Goal: Information Seeking & Learning: Learn about a topic

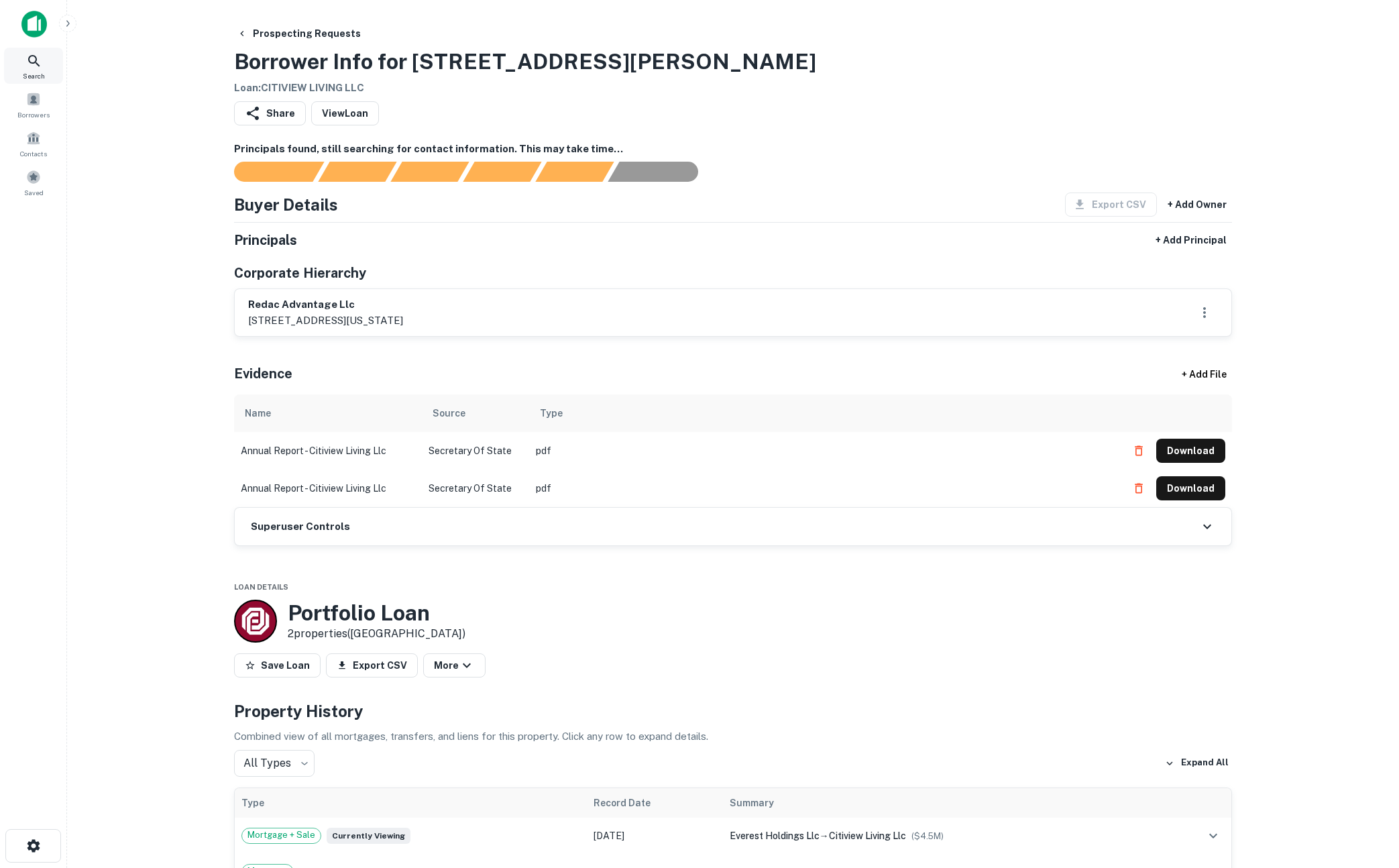
click at [31, 65] on icon at bounding box center [34, 60] width 16 height 16
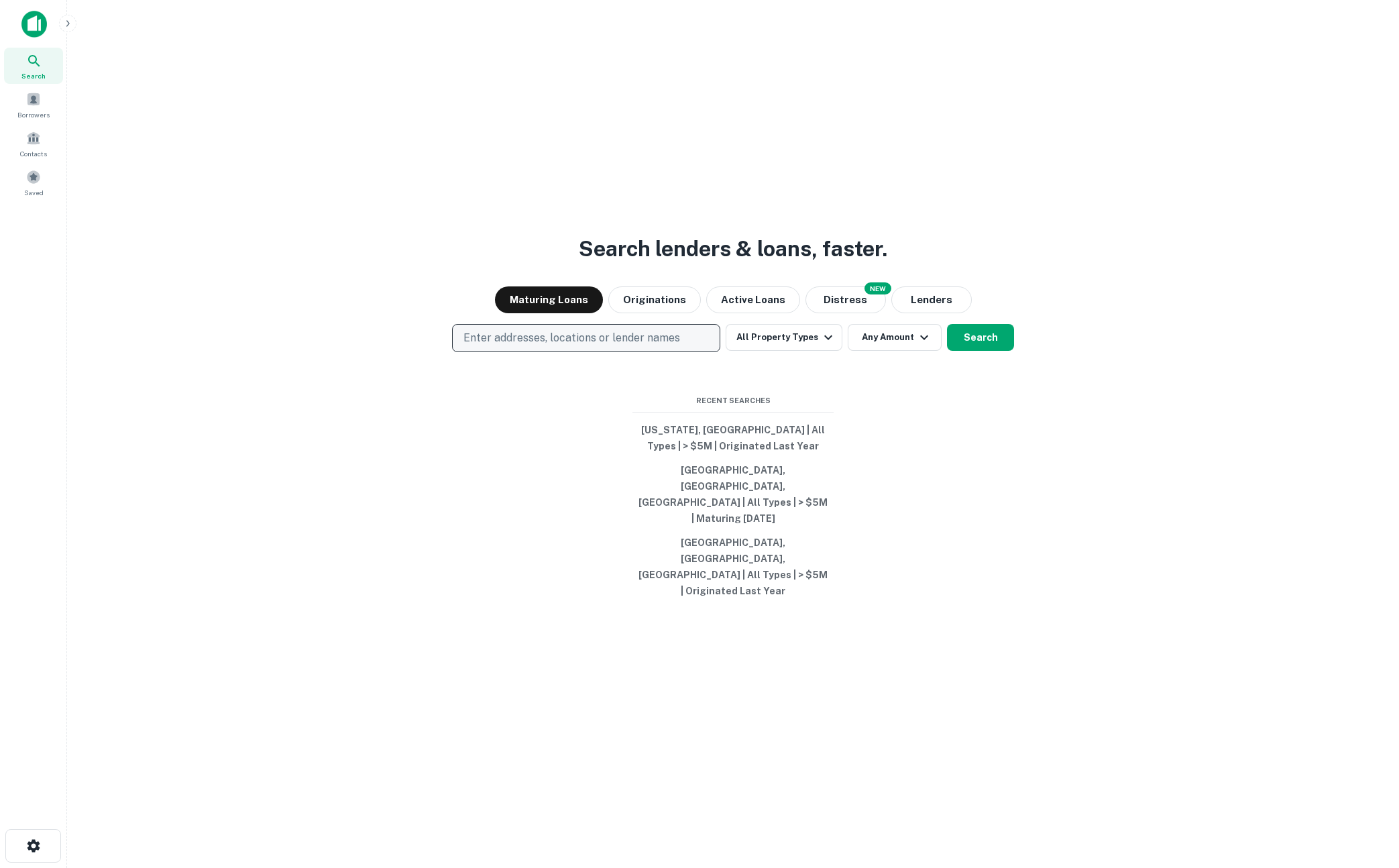
click at [564, 346] on p "Enter addresses, locations or lender names" at bounding box center [572, 337] width 217 height 16
type input "*"
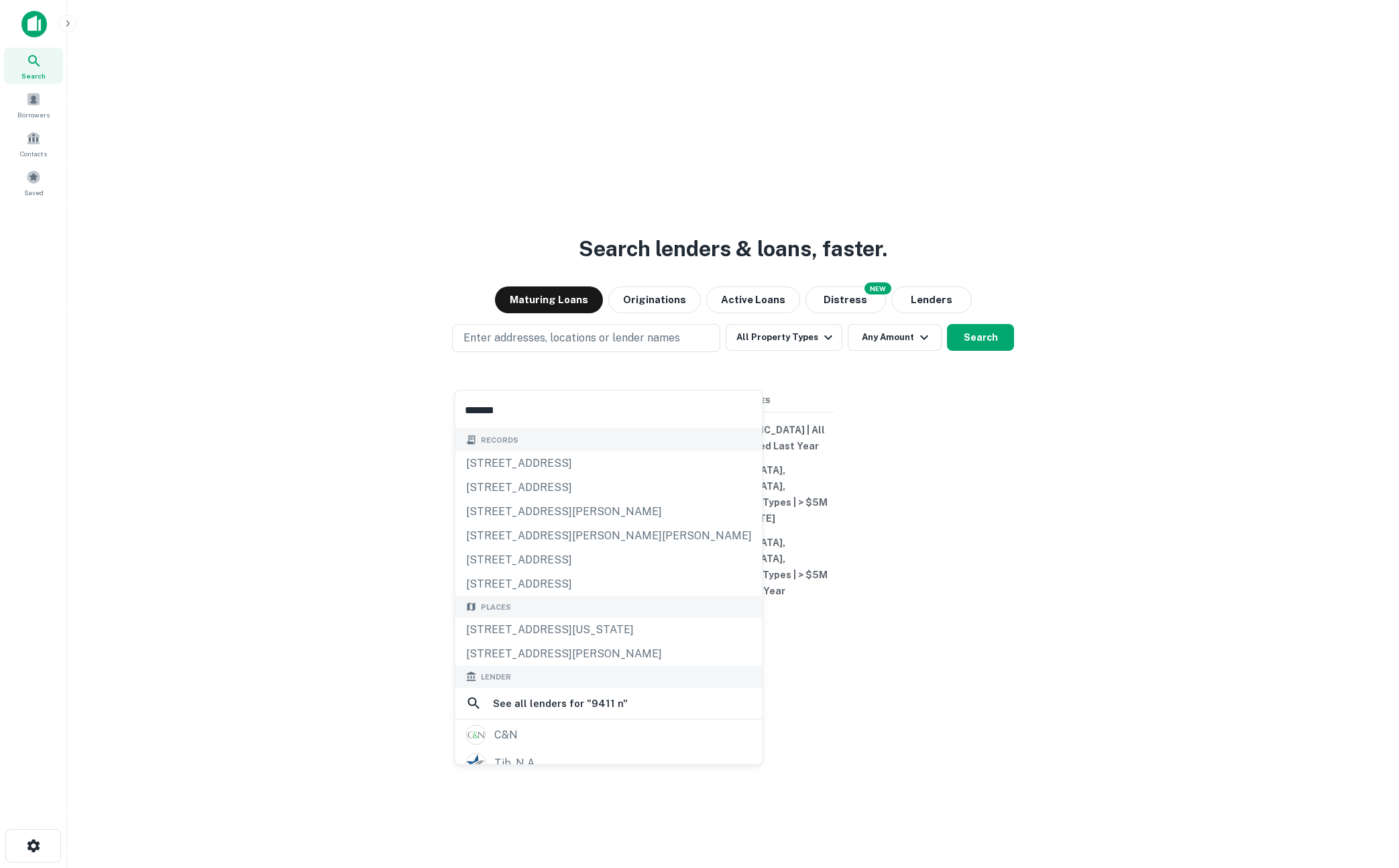
type input "******"
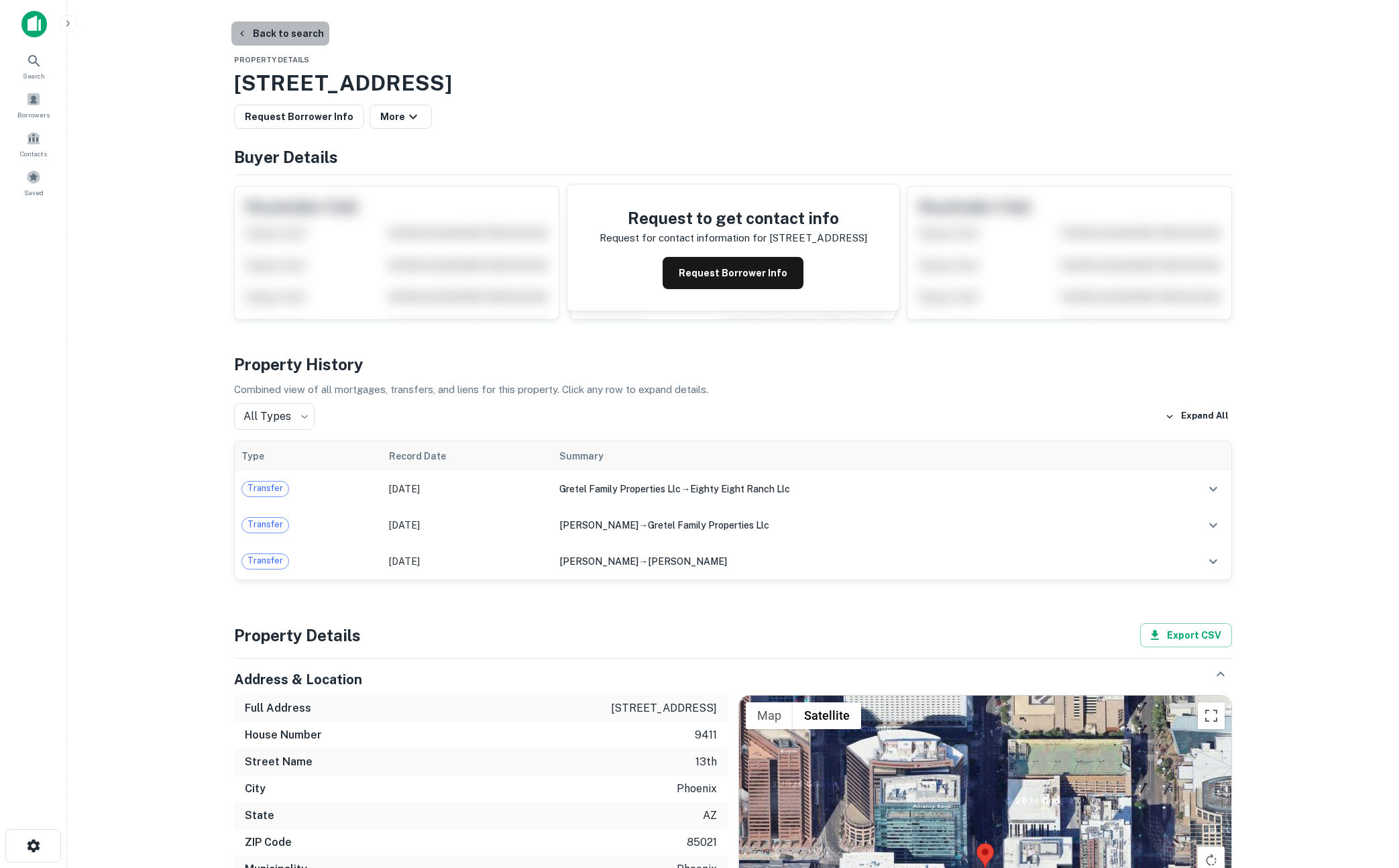
click at [287, 25] on button "Back to search" at bounding box center [280, 33] width 98 height 24
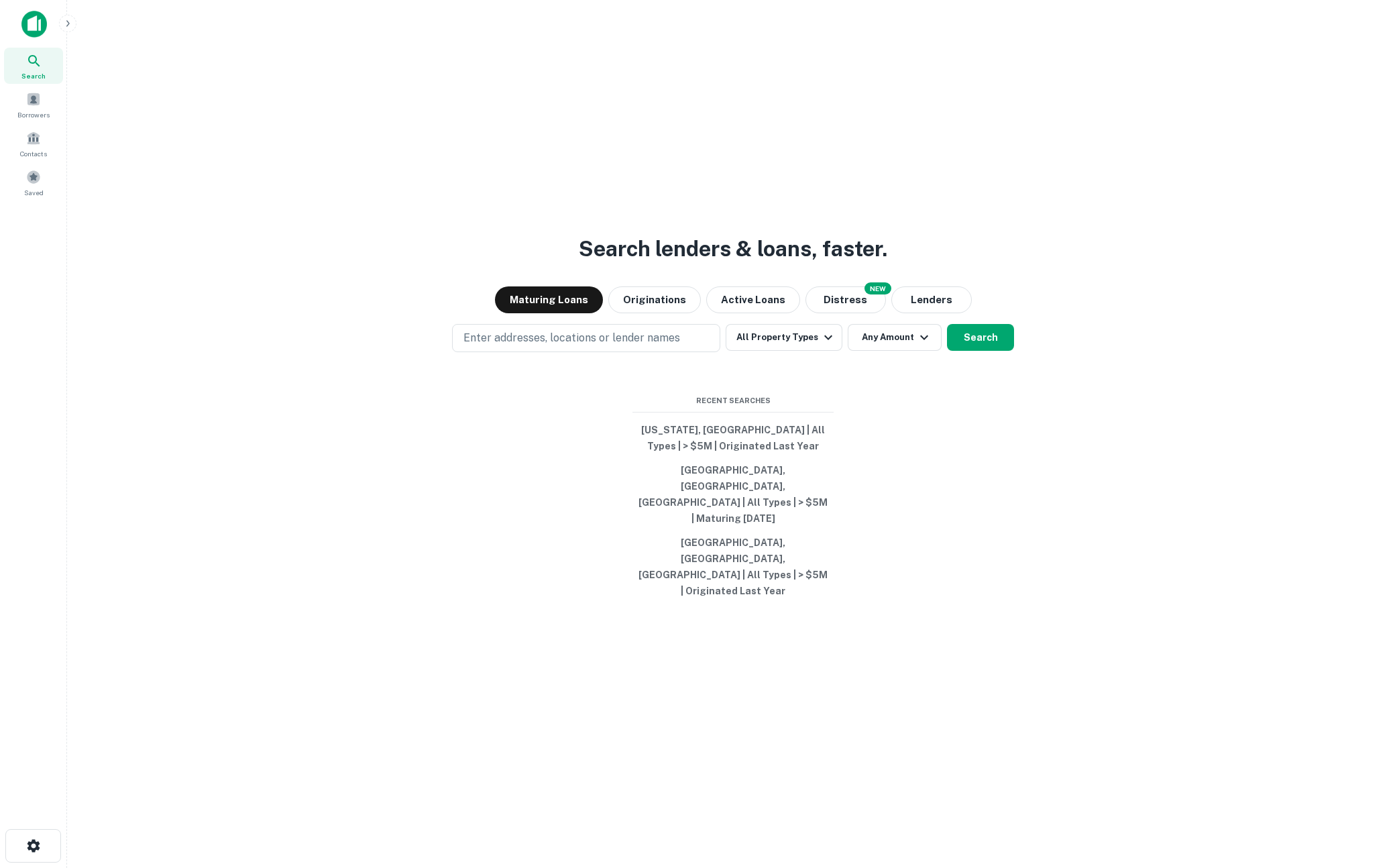
click at [400, 492] on div "Search lenders & loans, faster. Maturing Loans Originations Active Loans NEW Di…" at bounding box center [732, 466] width 1310 height 868
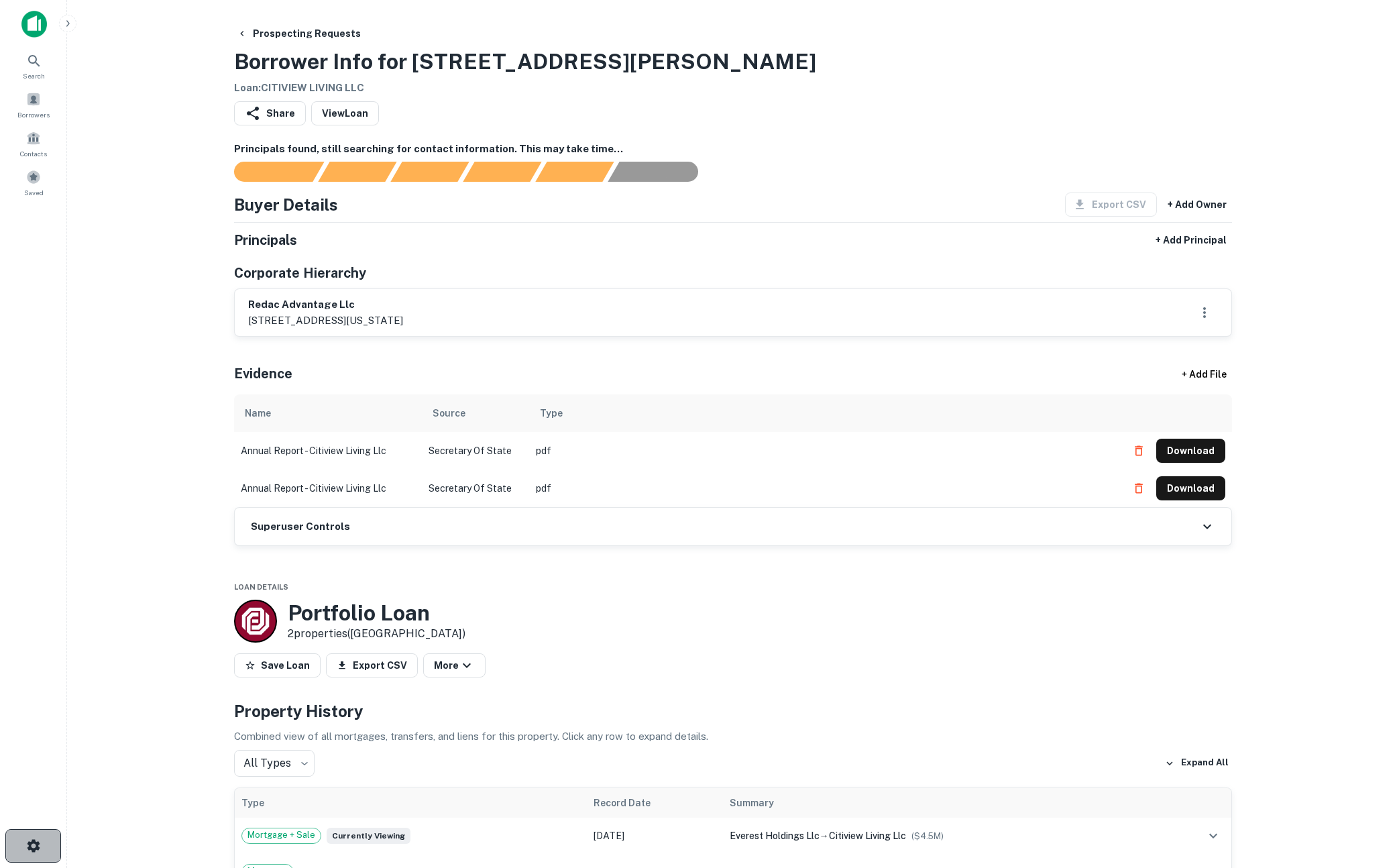
click at [42, 844] on button "button" at bounding box center [33, 845] width 56 height 34
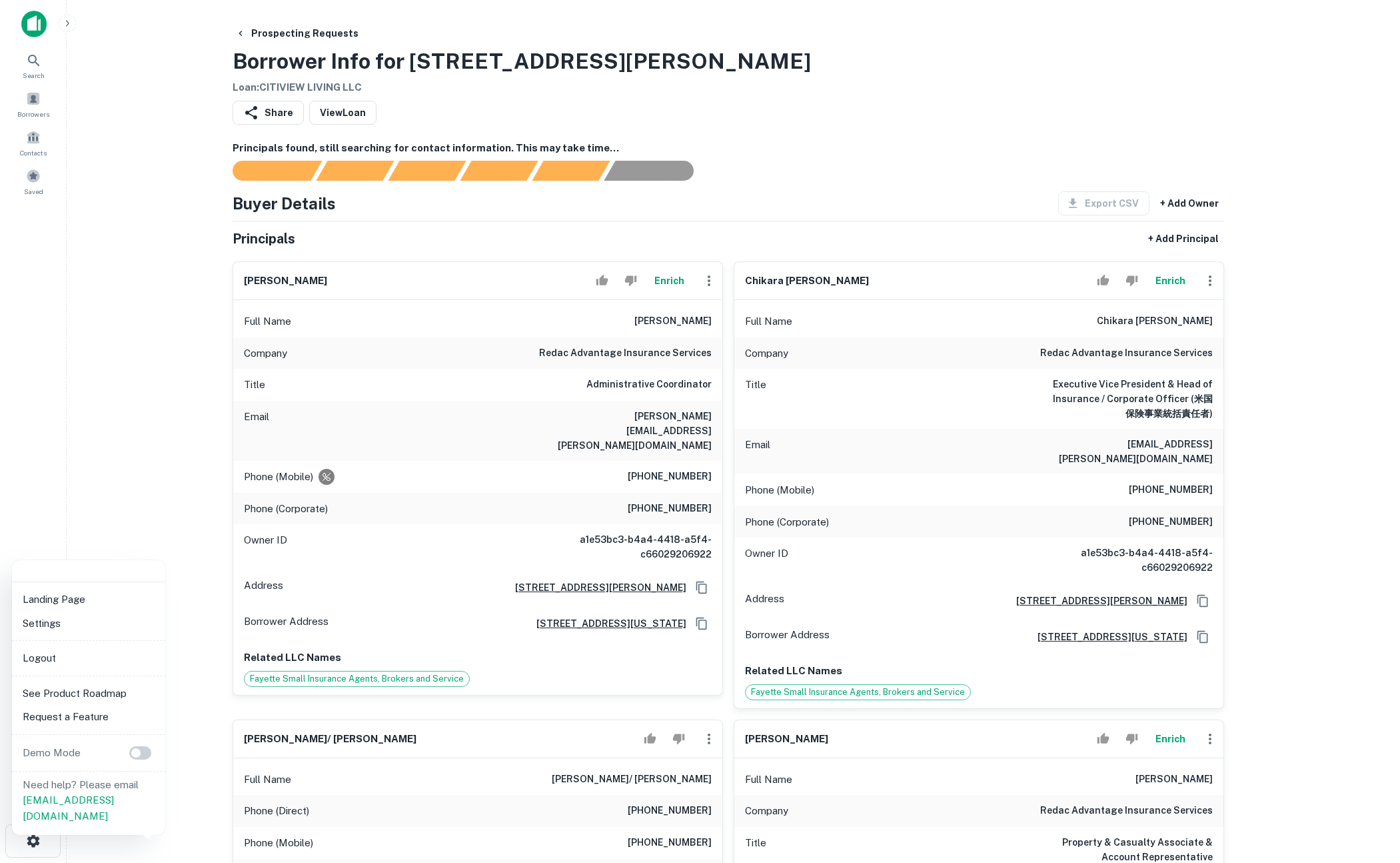
click at [148, 383] on div at bounding box center [700, 432] width 1400 height 863
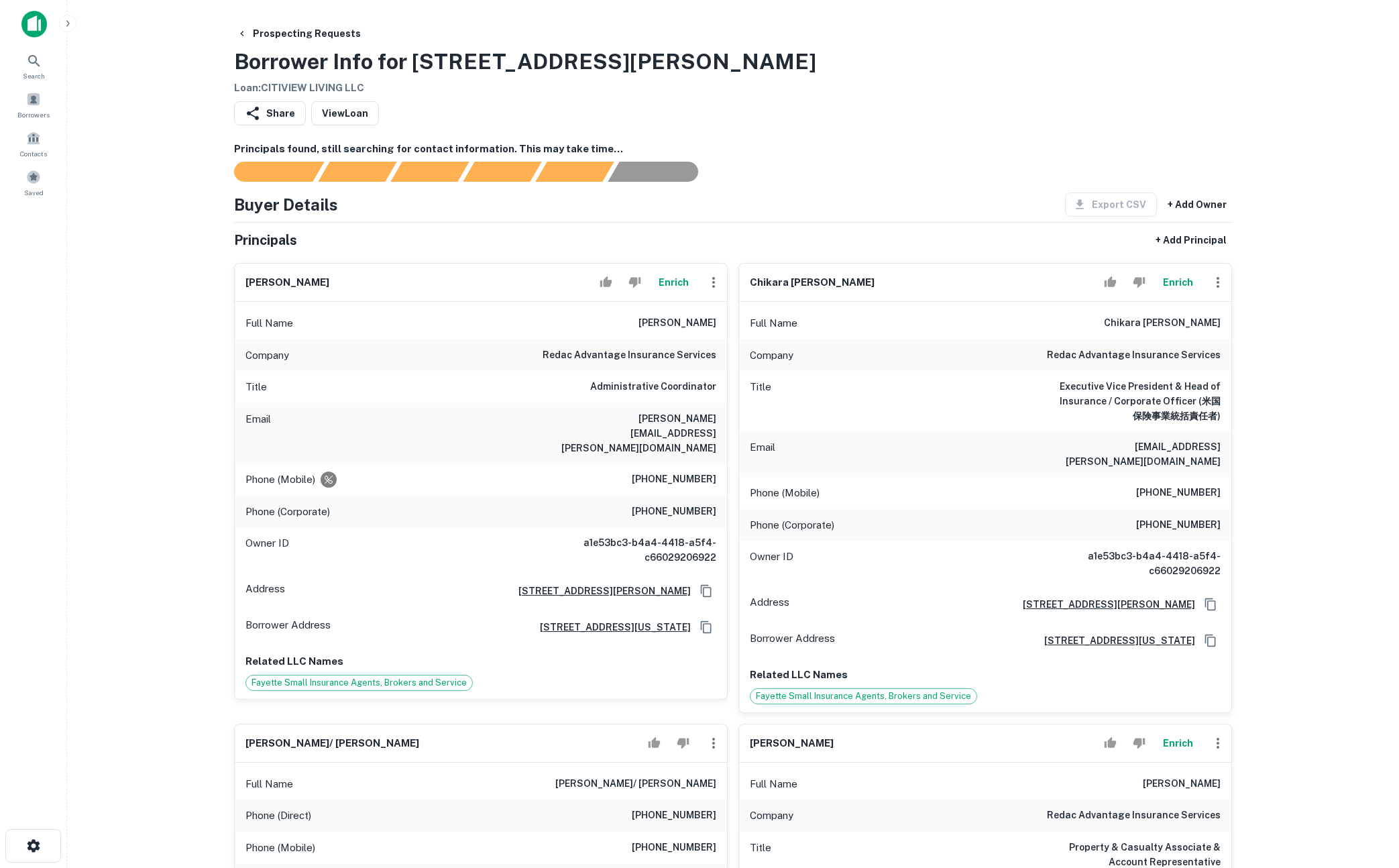
click at [73, 24] on button "button" at bounding box center [68, 24] width 17 height 17
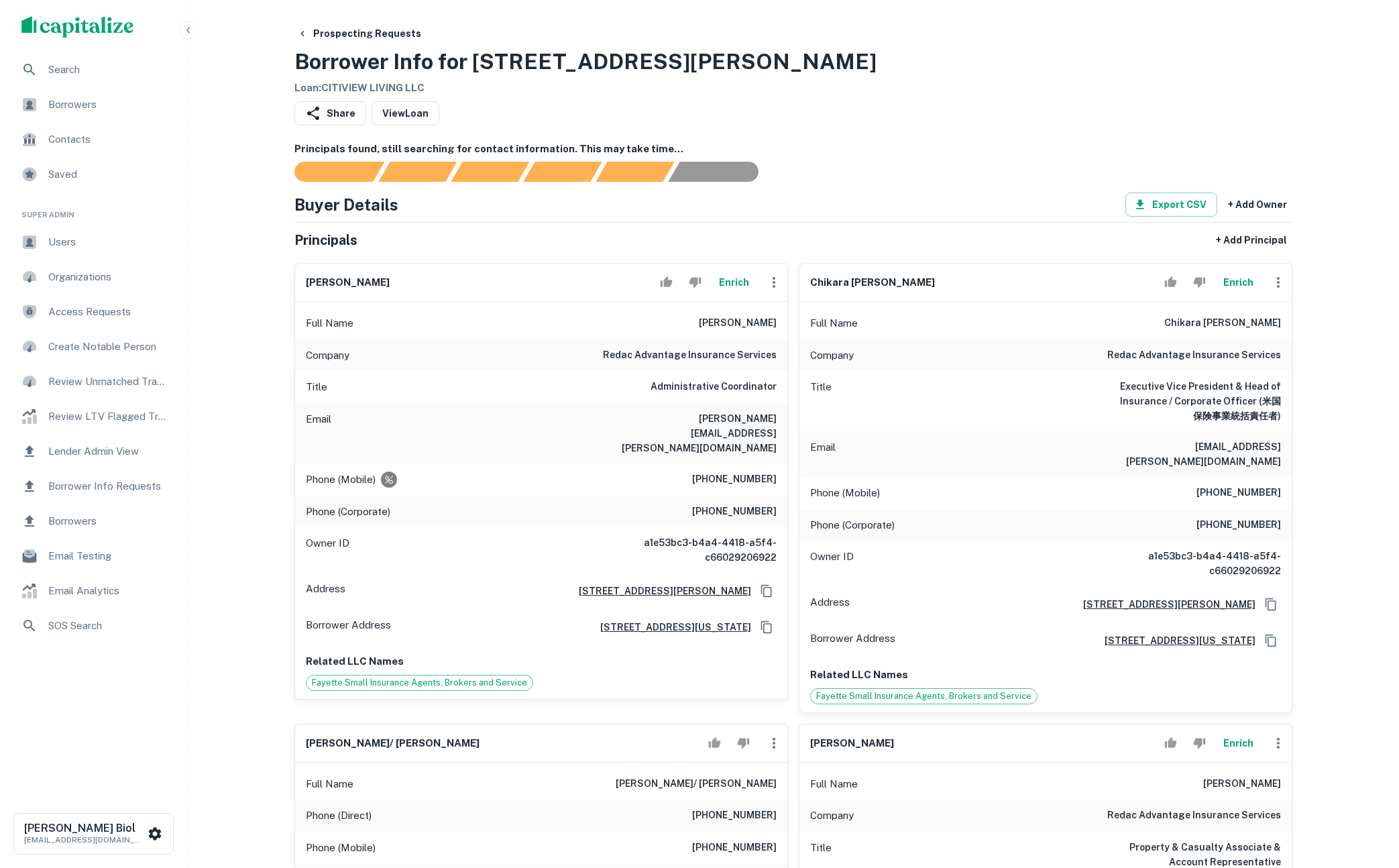
click at [115, 67] on span "Search" at bounding box center [108, 70] width 120 height 16
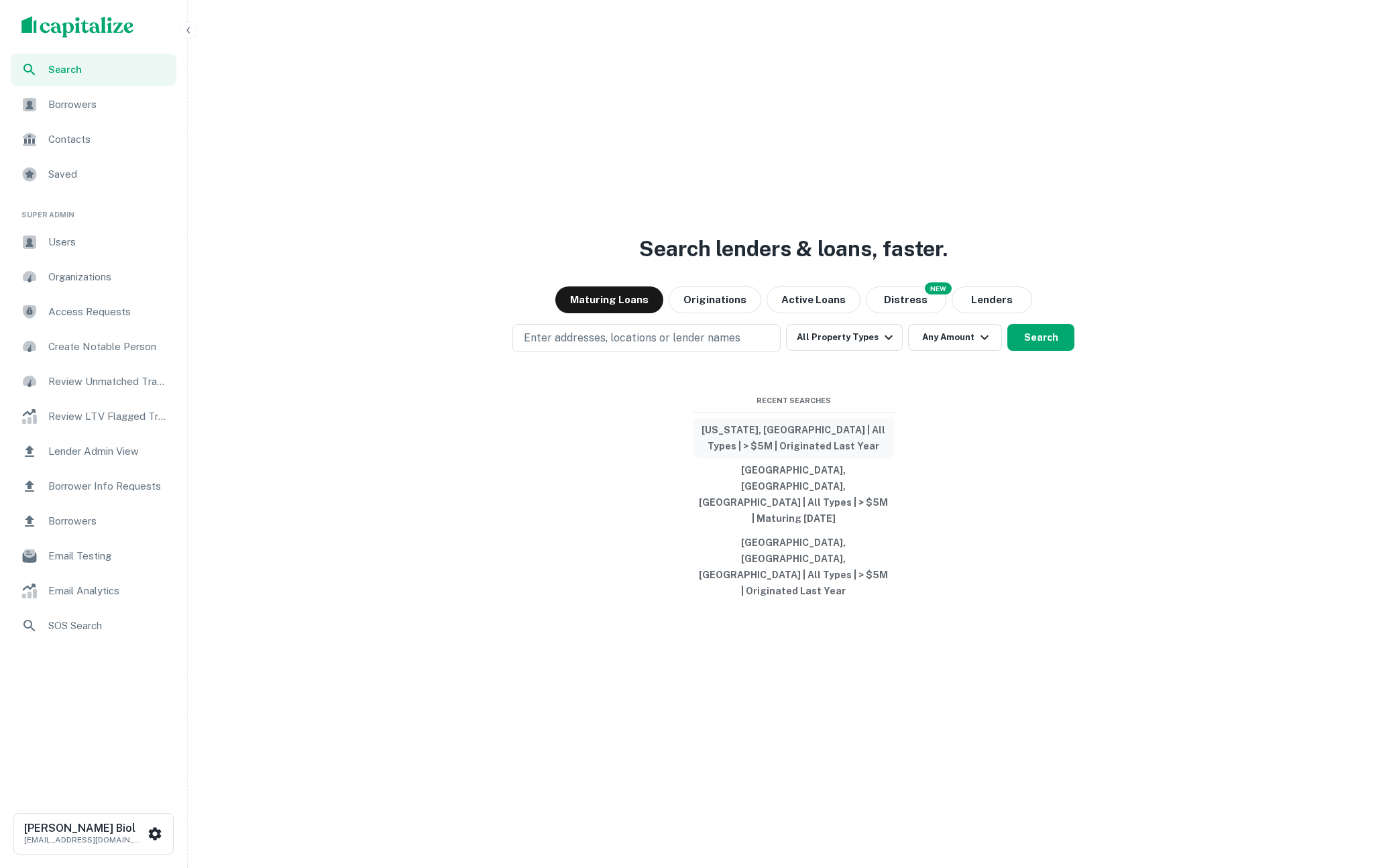
click at [776, 458] on button "California, USA | All Types | > $5M | Originated Last Year" at bounding box center [794, 437] width 201 height 40
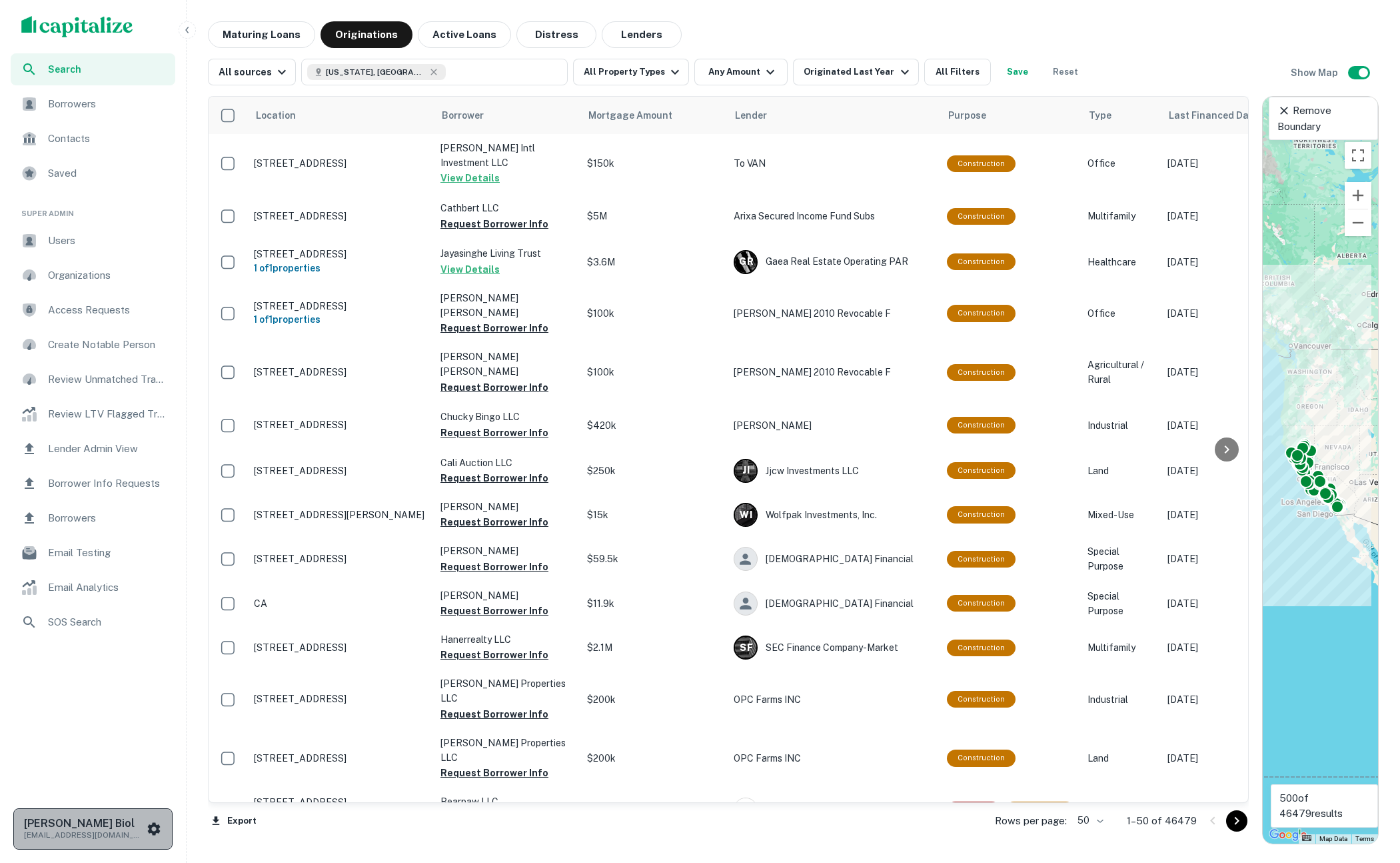
click at [154, 831] on icon "scrollable content" at bounding box center [154, 829] width 16 height 16
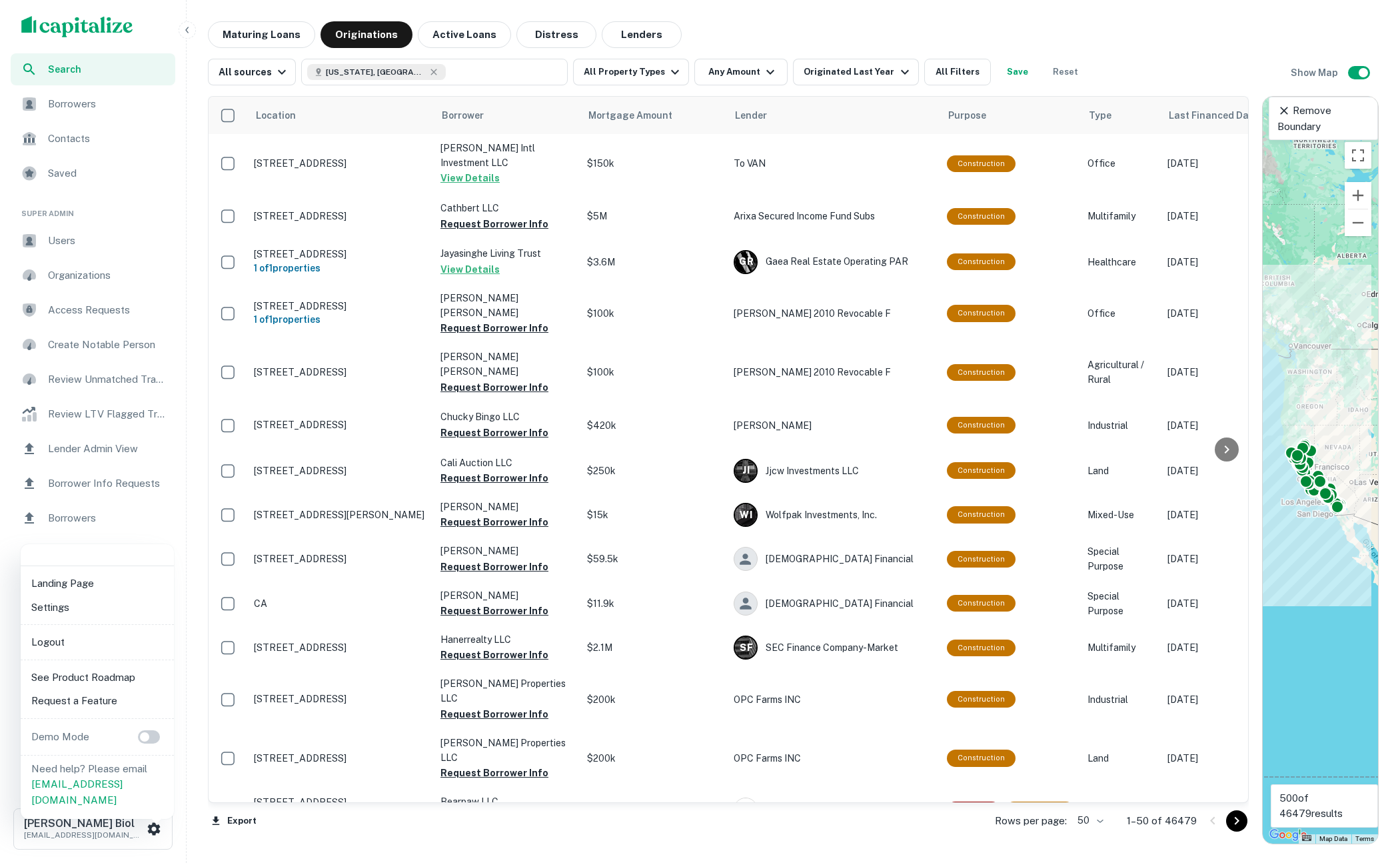
click at [51, 641] on li "Logout" at bounding box center [97, 641] width 143 height 24
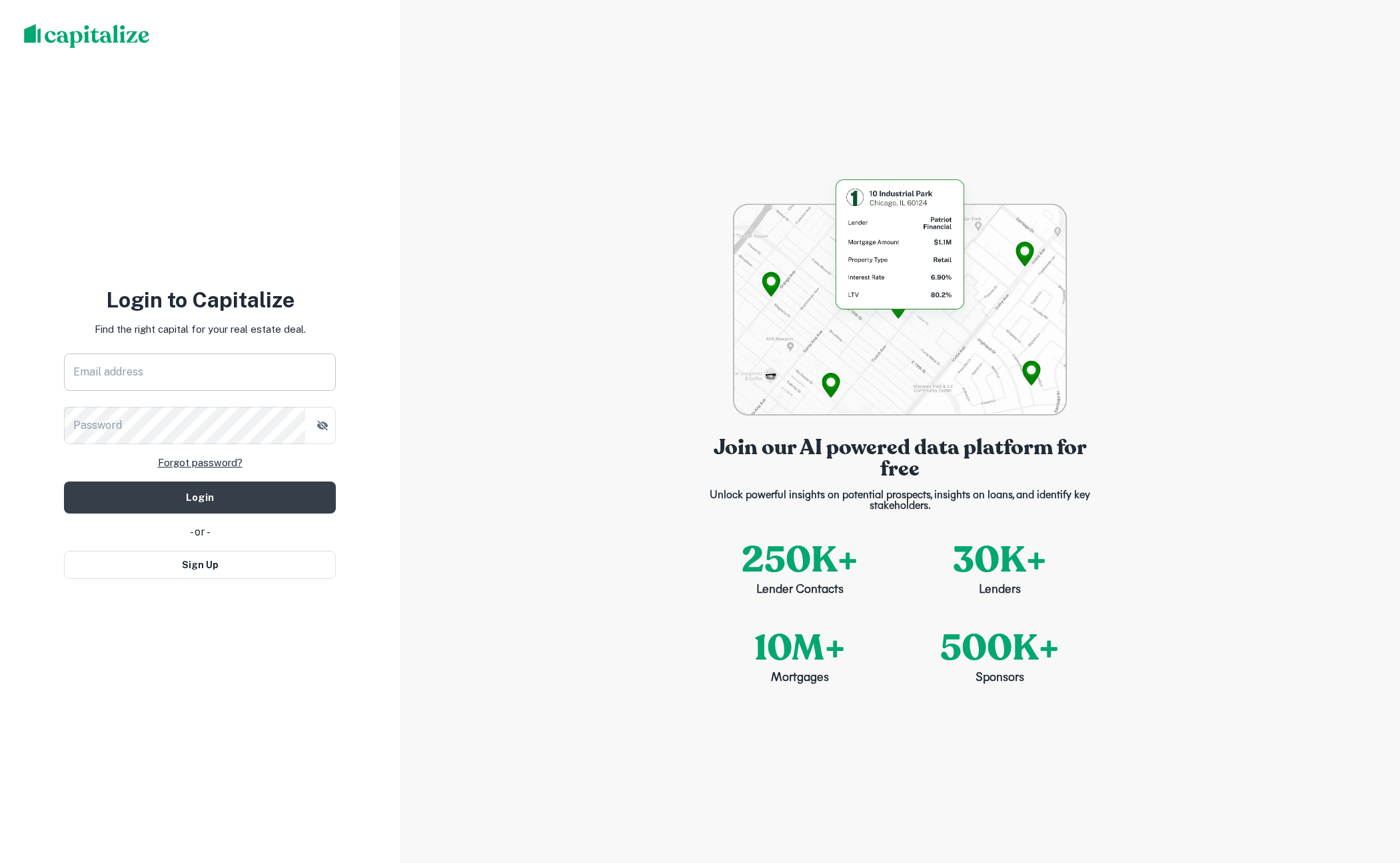
click at [164, 373] on input "Email address" at bounding box center [200, 372] width 272 height 37
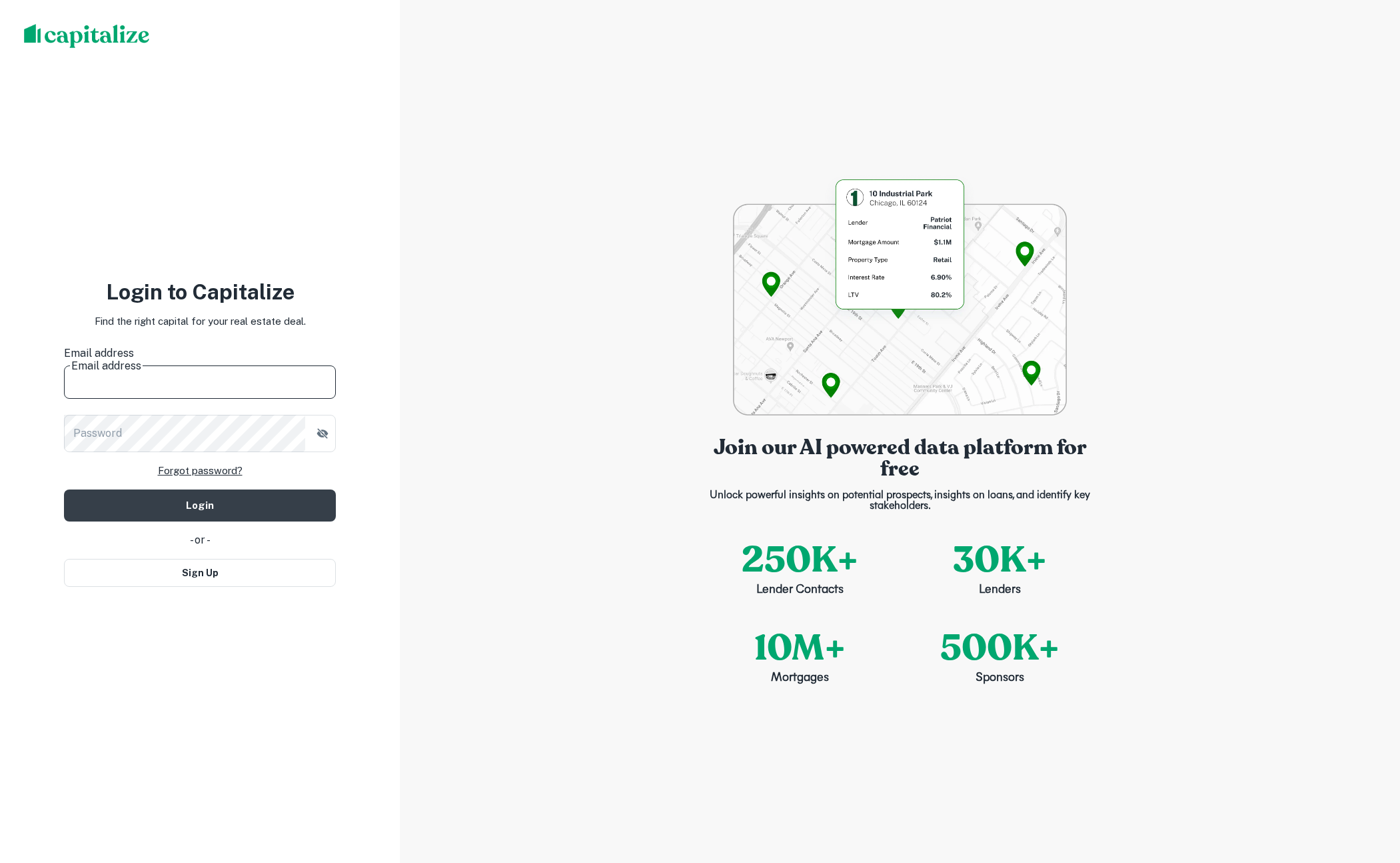
type input "**********"
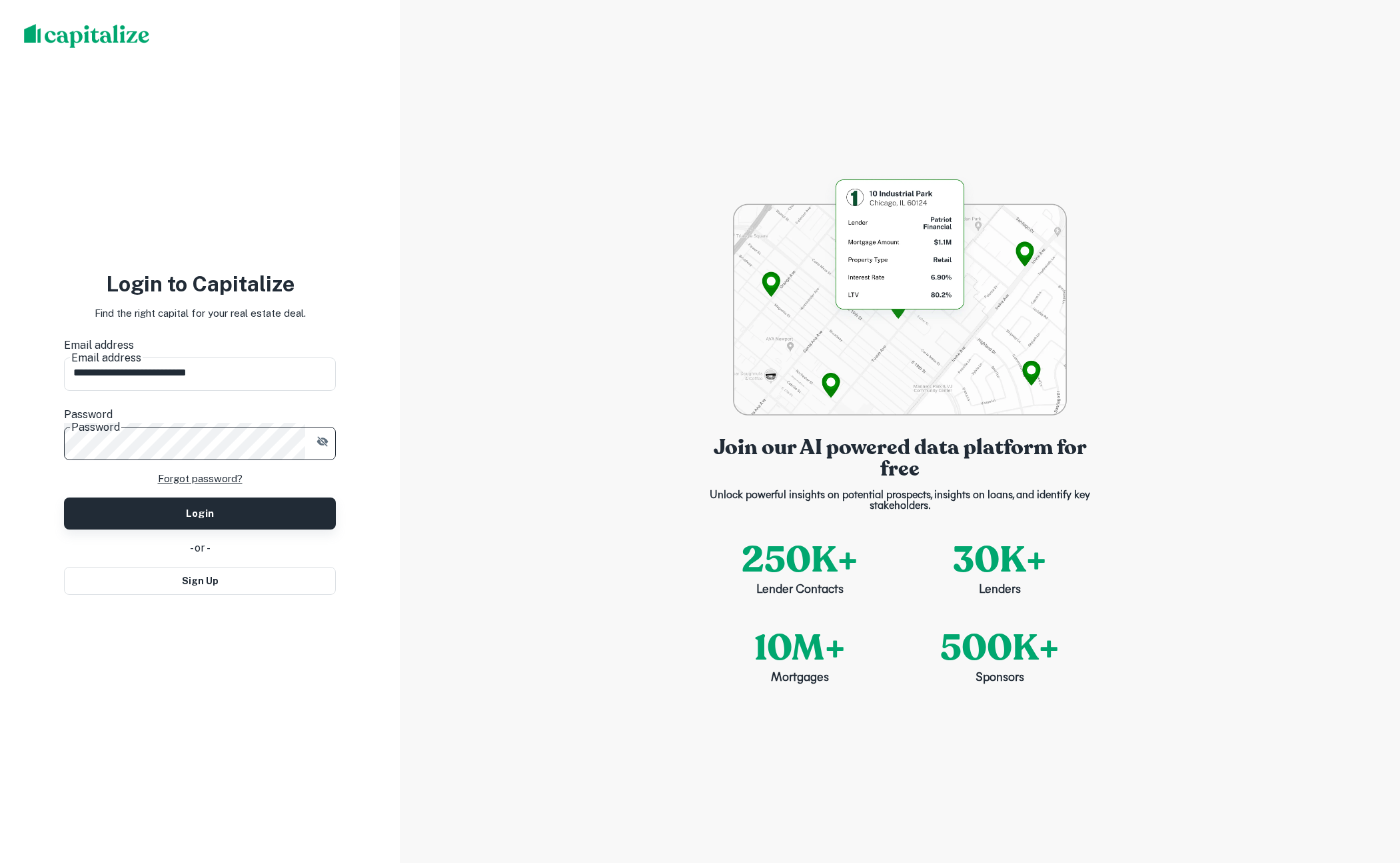
click at [133, 497] on button "Login" at bounding box center [200, 513] width 272 height 32
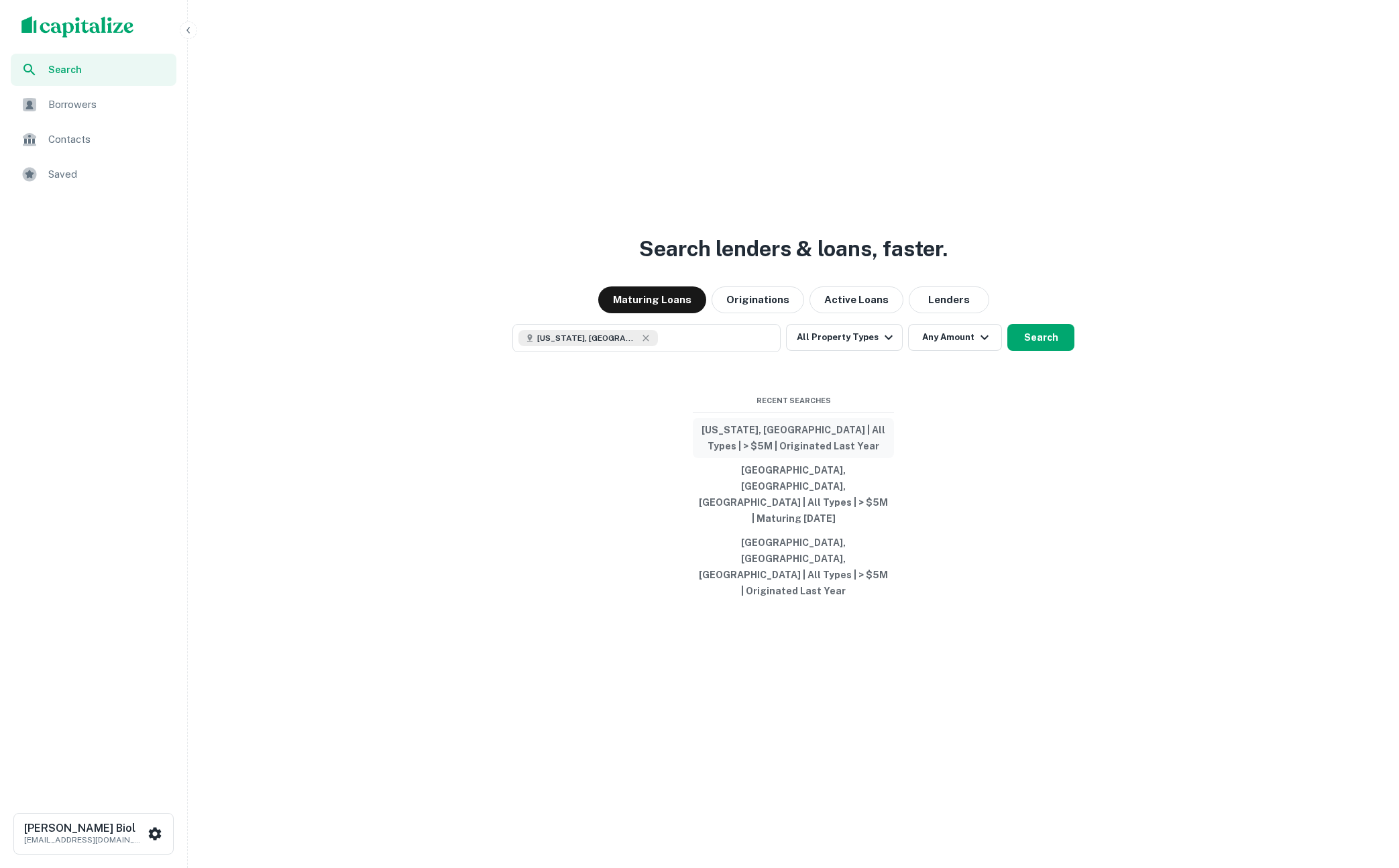
click at [796, 458] on button "California, USA | All Types | > $5M | Originated Last Year" at bounding box center [794, 437] width 201 height 40
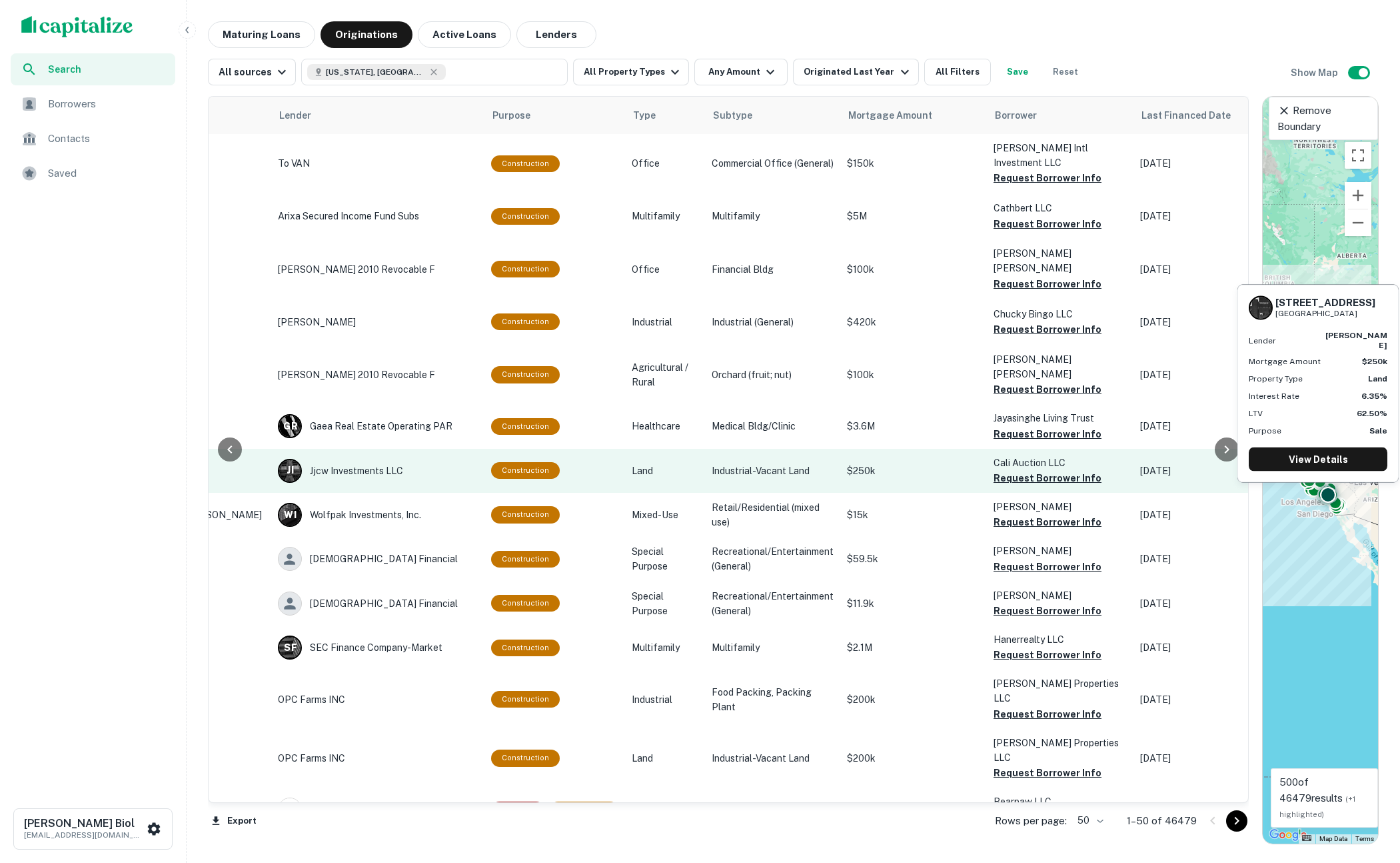
scroll to position [0, 167]
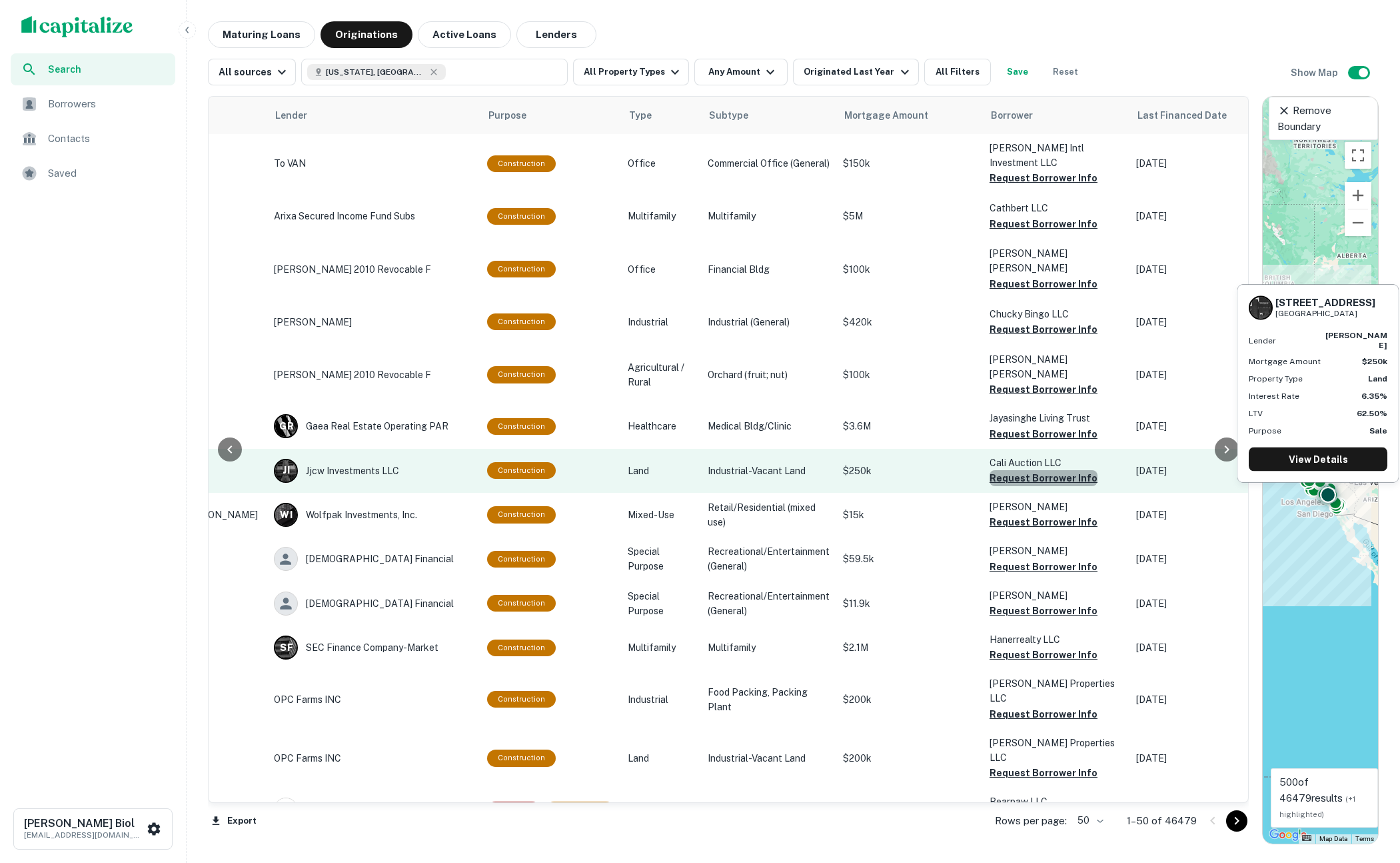
click at [1048, 470] on button "Request Borrower Info" at bounding box center [1044, 478] width 108 height 16
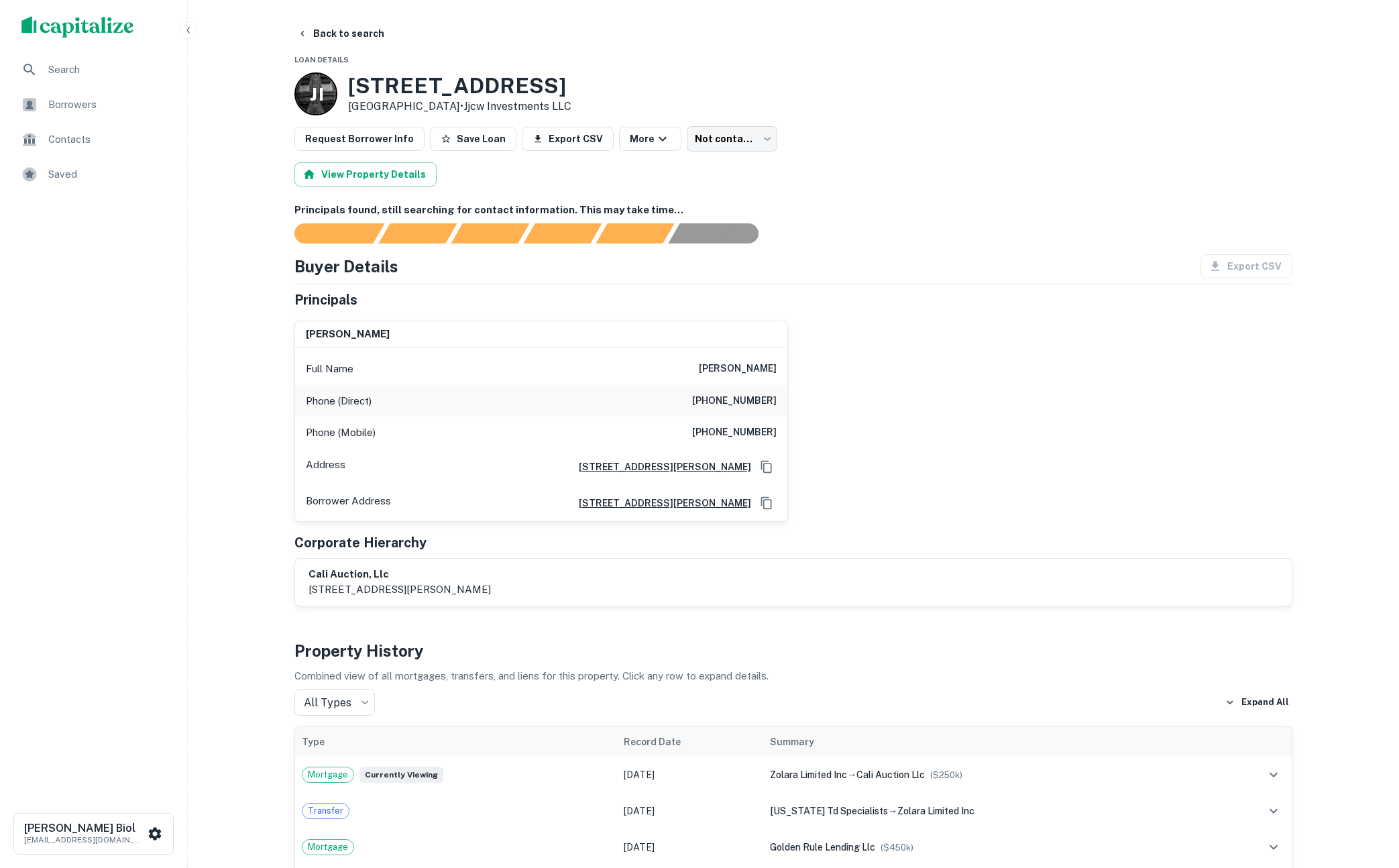
click at [949, 132] on div "Request Borrower Info Save Loan Export CSV More Not contacted **** ​" at bounding box center [793, 139] width 998 height 25
click at [1014, 216] on h6 "Principals found, still searching for contact information. This may take time..." at bounding box center [793, 210] width 998 height 16
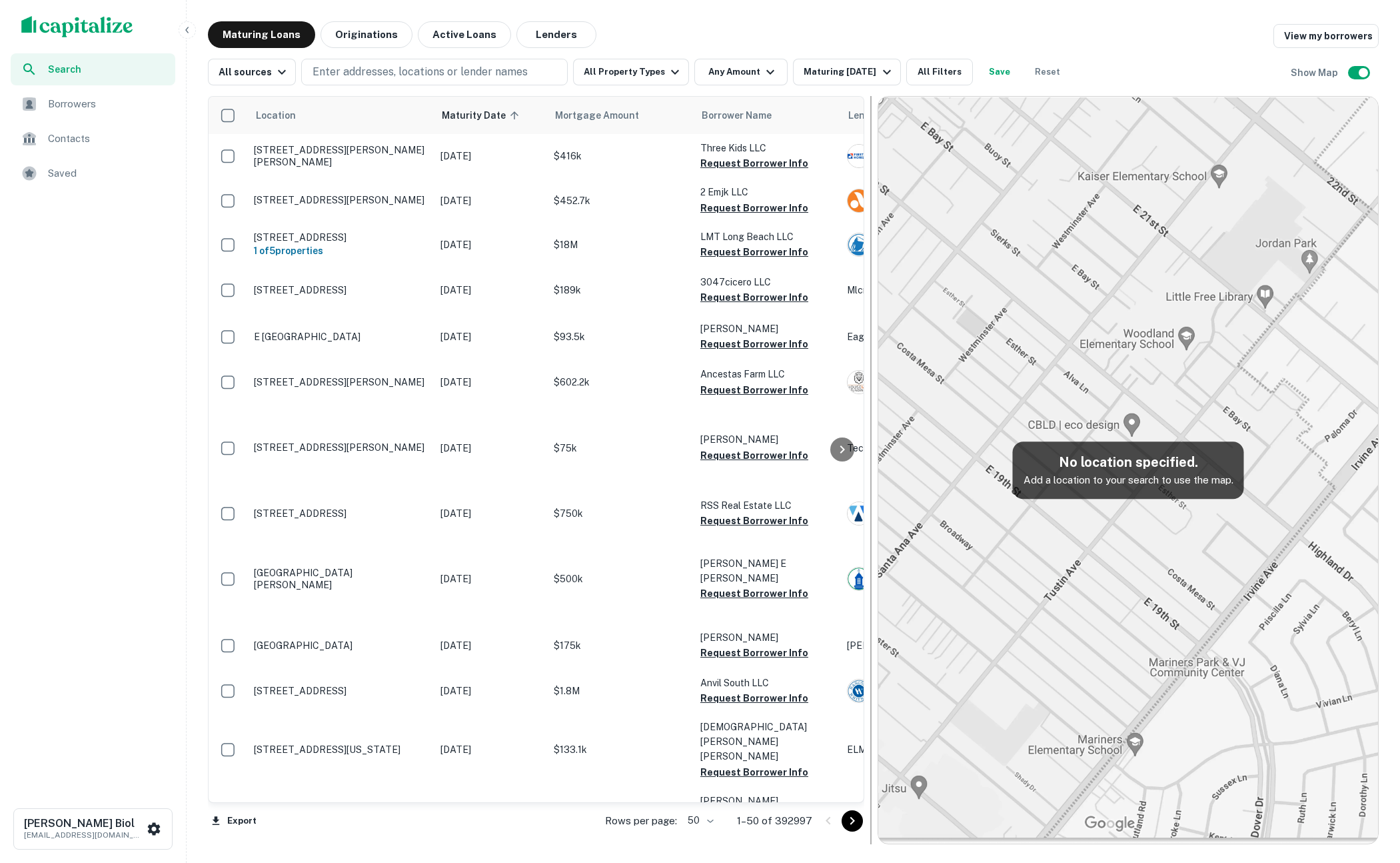
drag, startPoint x: 1253, startPoint y: 164, endPoint x: 868, endPoint y: 209, distance: 387.6
click at [868, 209] on div at bounding box center [870, 470] width 13 height 748
click at [1026, 42] on div "Maturing Loans Originations Active Loans Lenders View my borrowers" at bounding box center [793, 34] width 1171 height 27
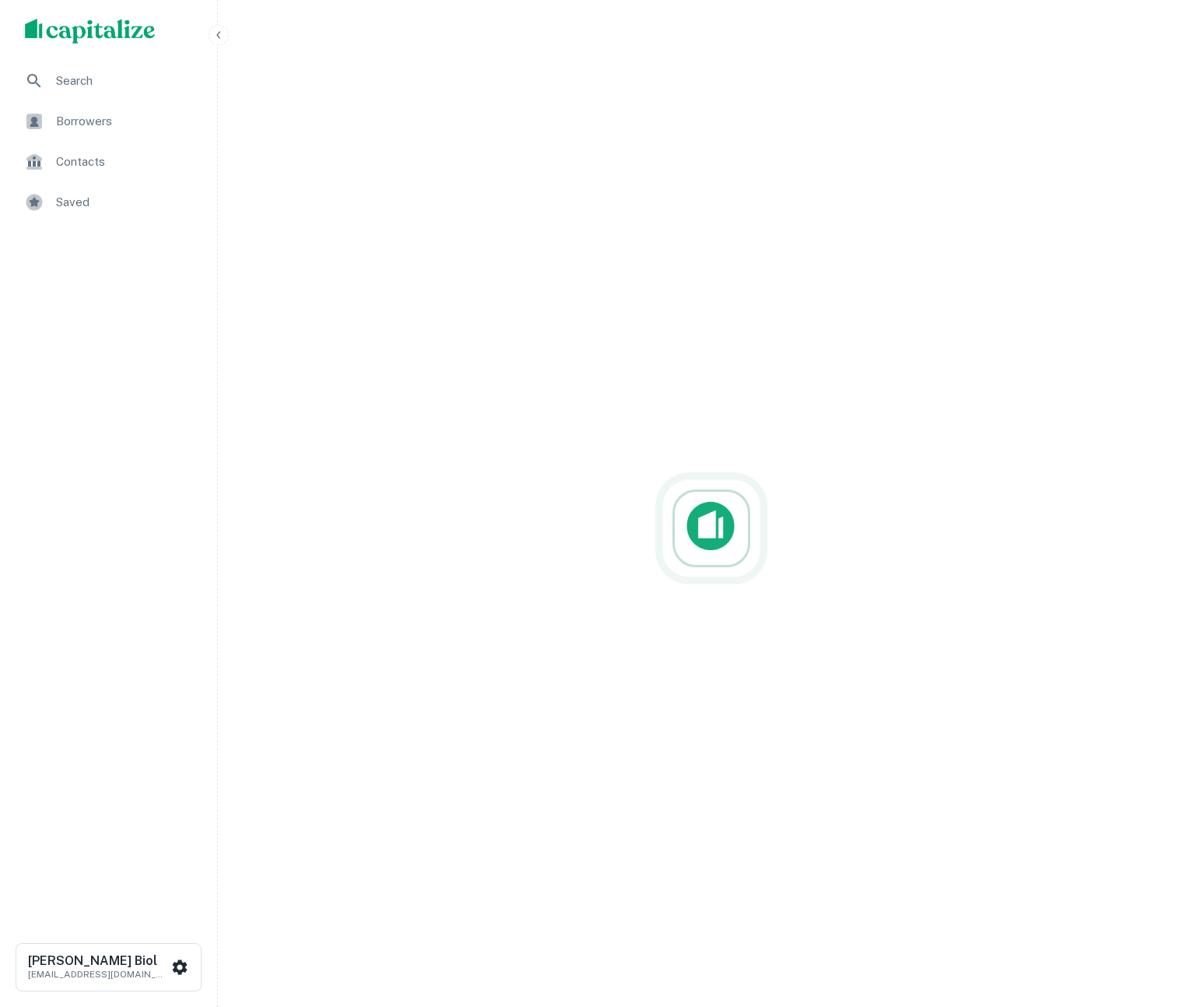
click at [692, 376] on div at bounding box center [711, 528] width 936 height 1007
click at [71, 120] on span "Borrowers" at bounding box center [126, 121] width 139 height 19
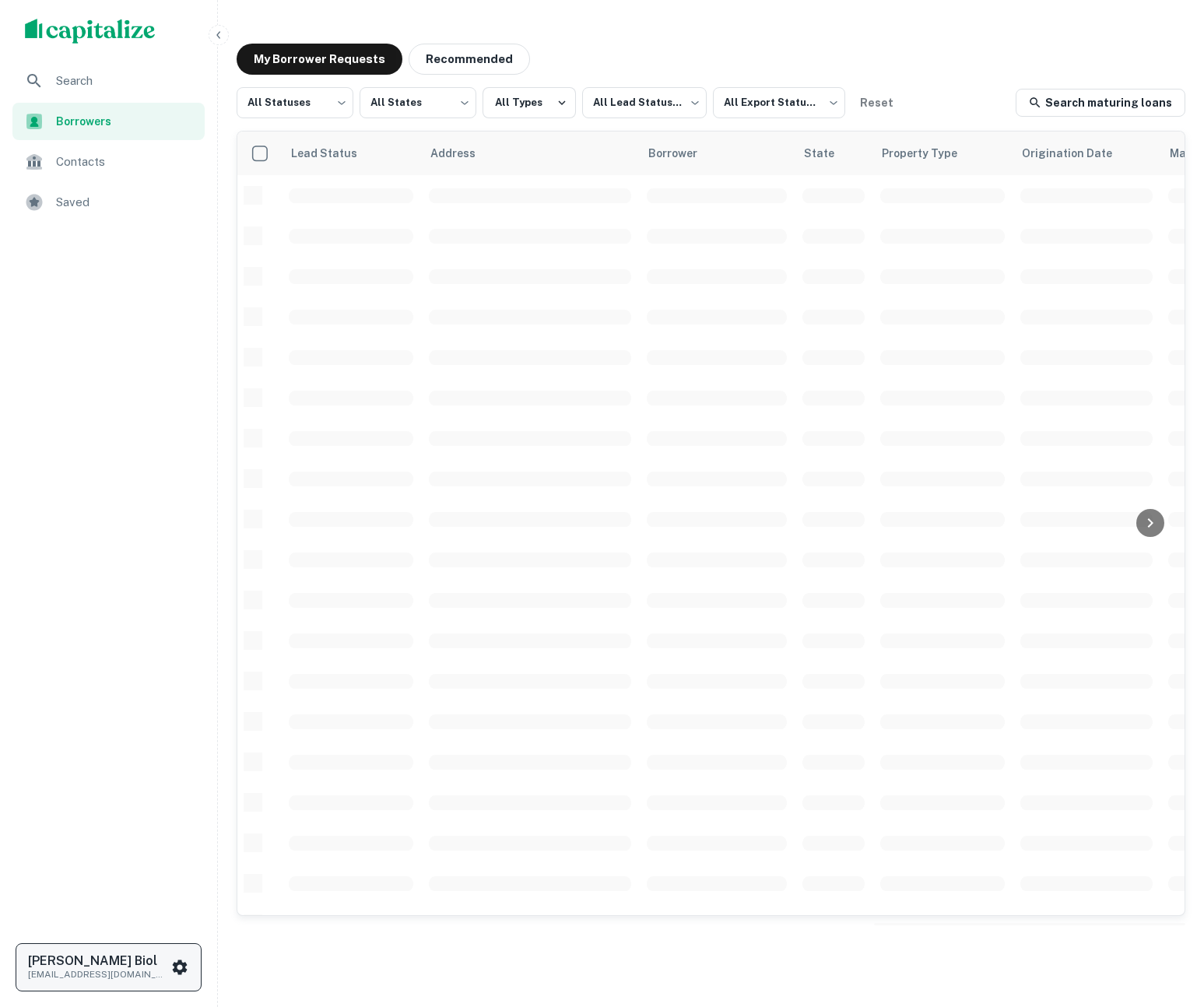
click at [179, 970] on icon "scrollable content" at bounding box center [180, 966] width 15 height 15
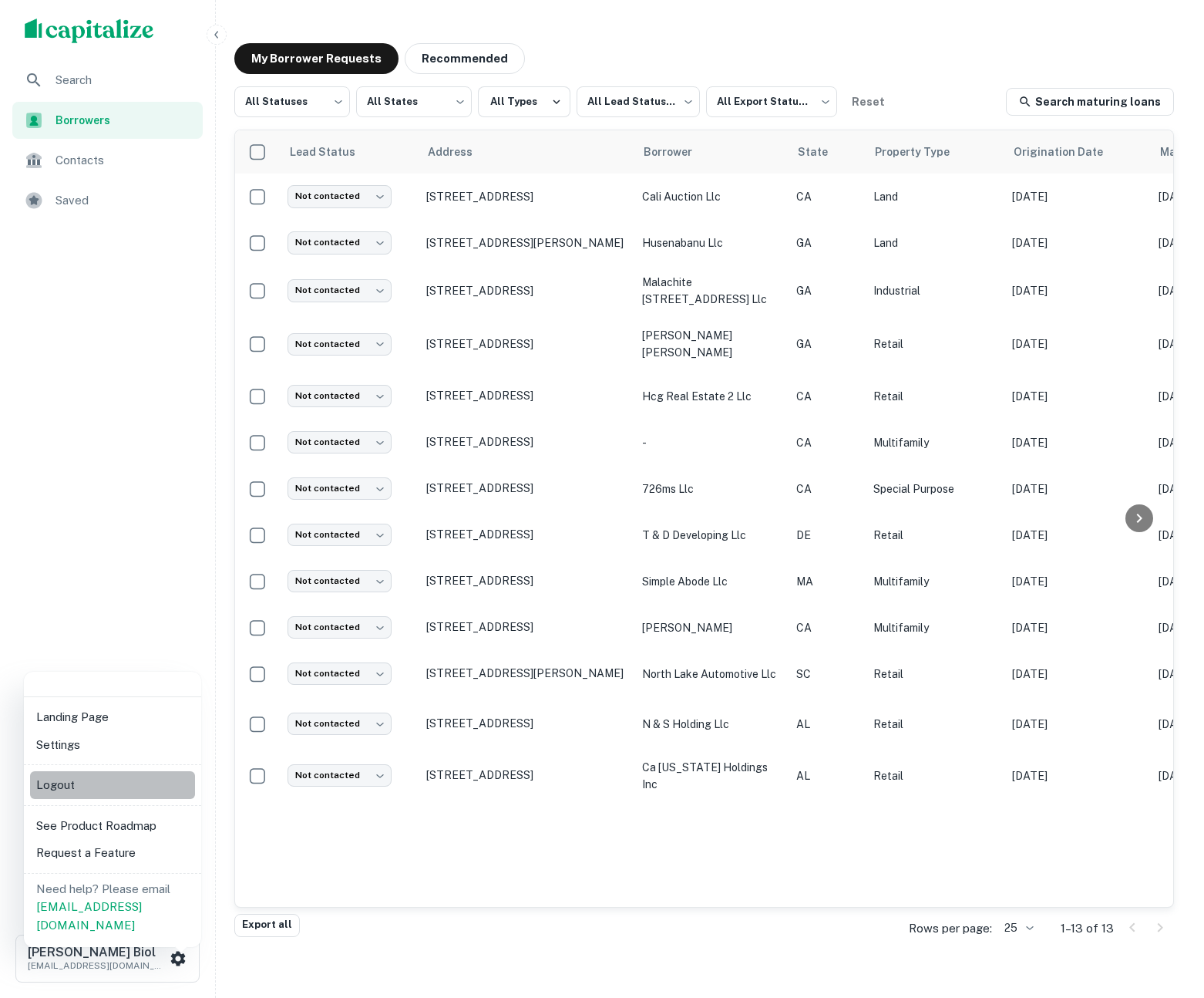
click at [67, 781] on li "Logout" at bounding box center [112, 784] width 165 height 28
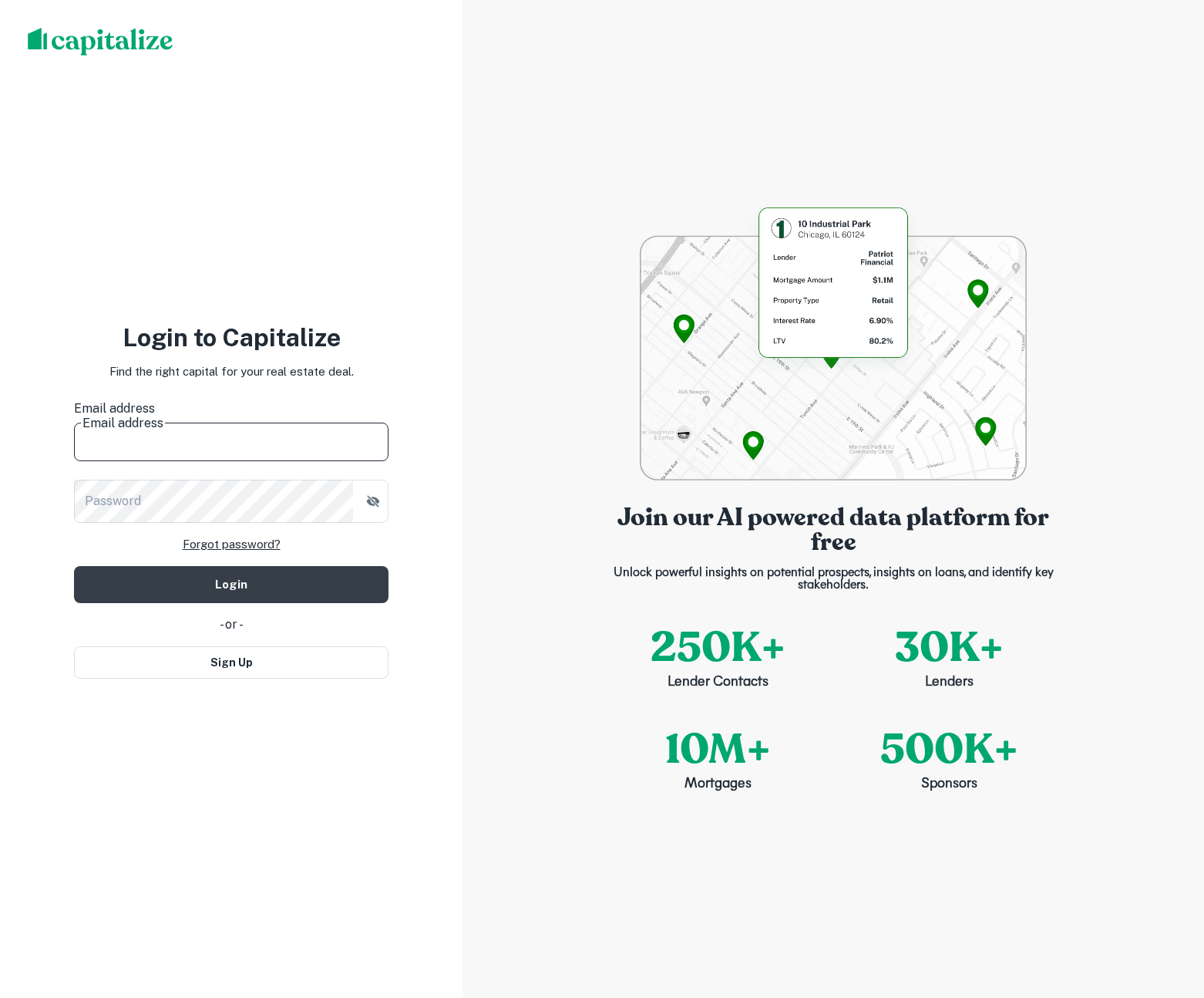
click at [128, 424] on input "Email address" at bounding box center [231, 439] width 315 height 43
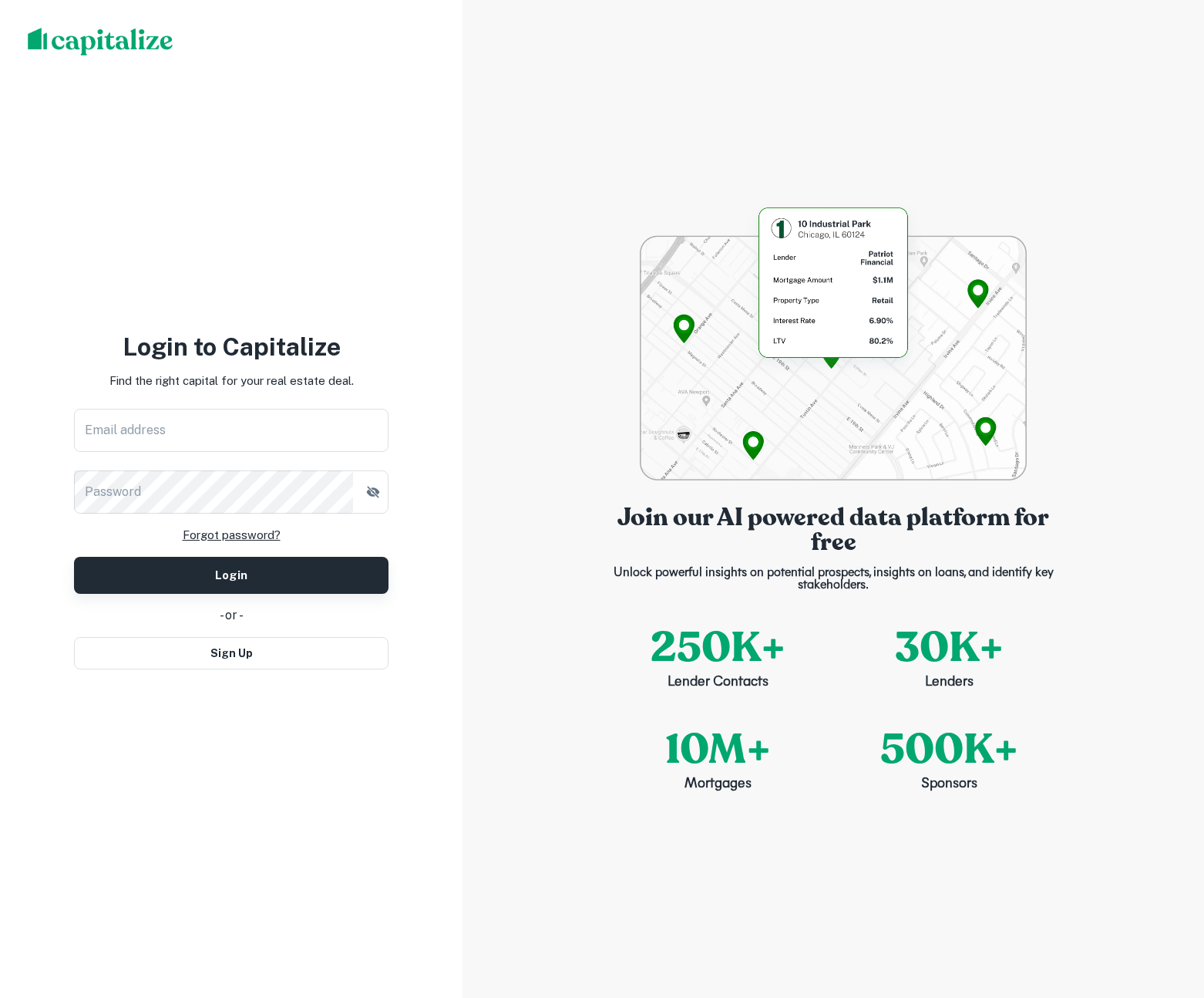
type input "**********"
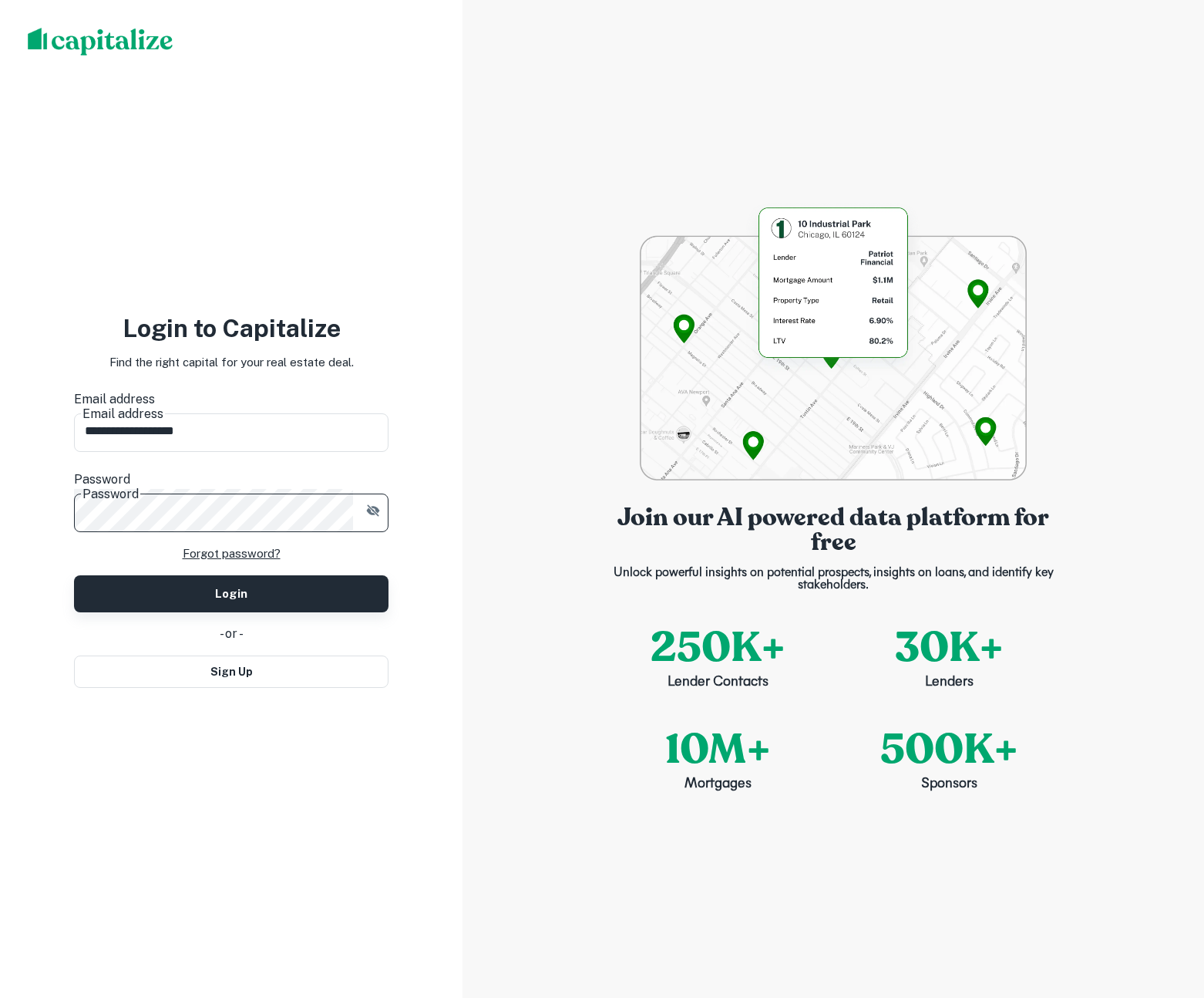
click at [172, 580] on button "Login" at bounding box center [231, 593] width 315 height 37
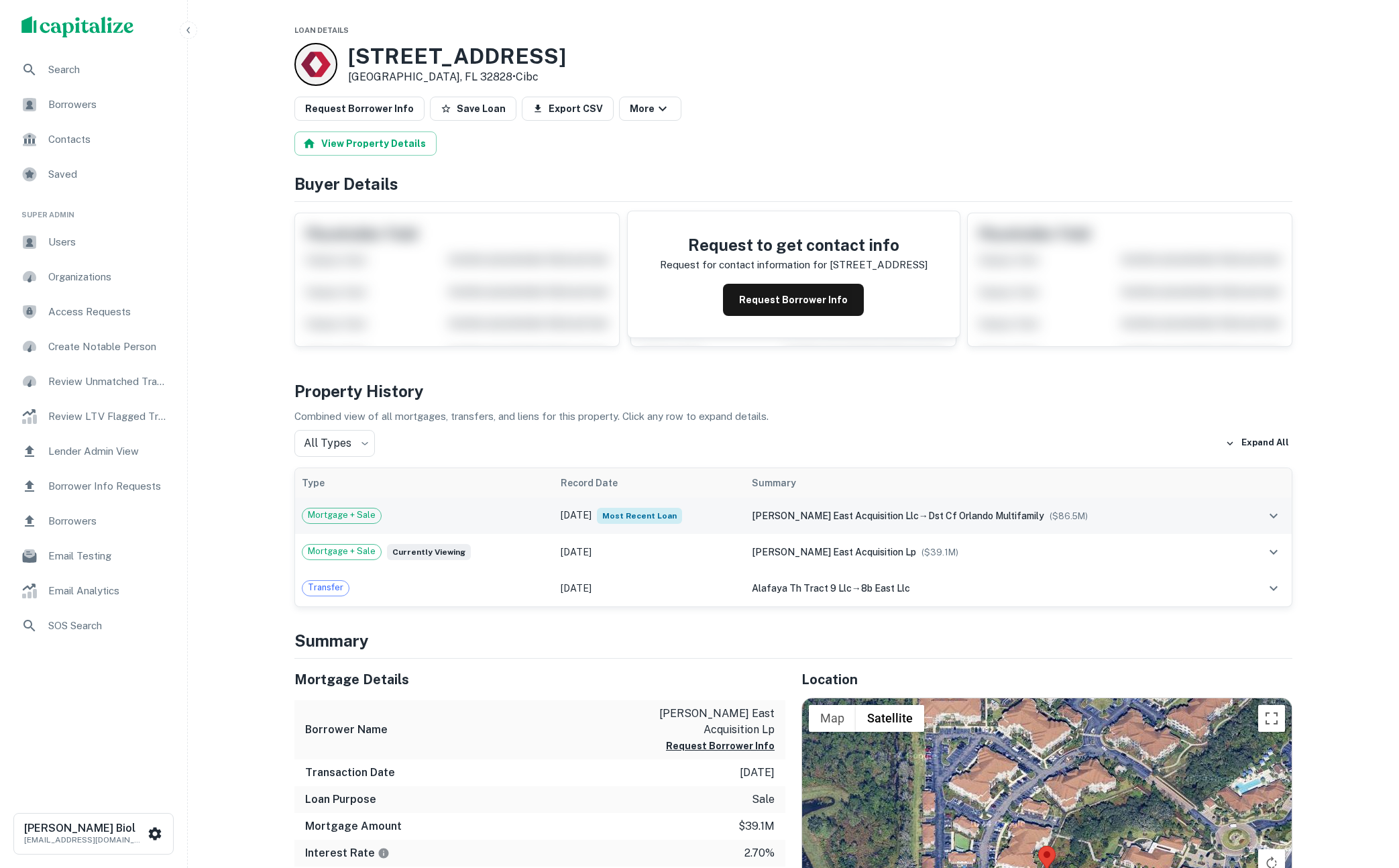
click at [1132, 514] on div "[PERSON_NAME] east acquisition llc → dst cf orlando multifamily ($ 86.5M )" at bounding box center [993, 516] width 482 height 15
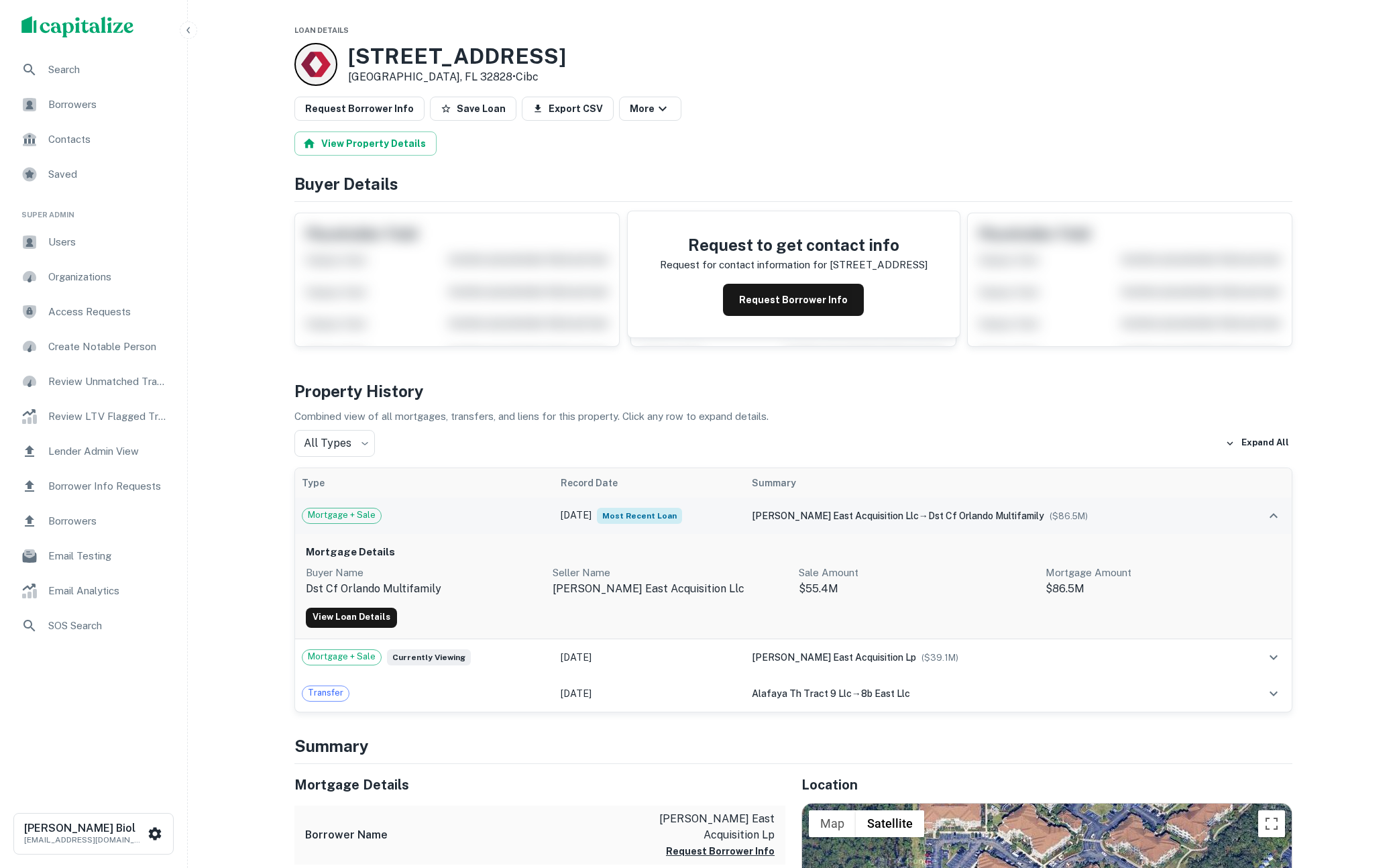
click at [1152, 510] on div "[PERSON_NAME] east acquisition llc → dst cf orlando multifamily ($ 86.5M )" at bounding box center [993, 516] width 482 height 15
